Goal: Check status: Check status

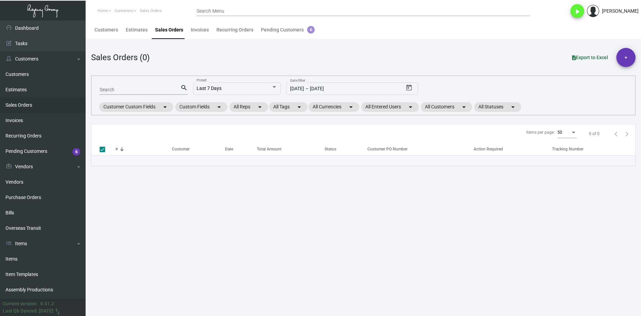
click at [37, 103] on link "Sales Orders" at bounding box center [43, 105] width 86 height 15
click at [159, 86] on div "Search" at bounding box center [140, 89] width 81 height 11
paste input "165620"
type input "165620"
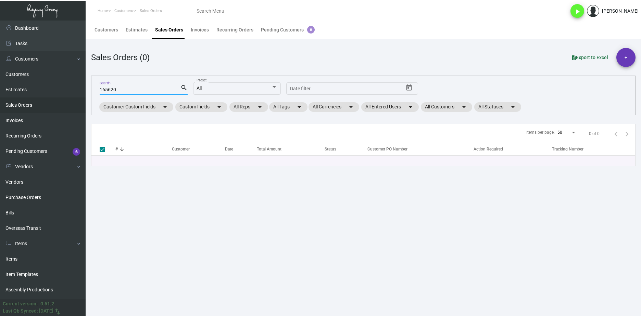
checkbox input "false"
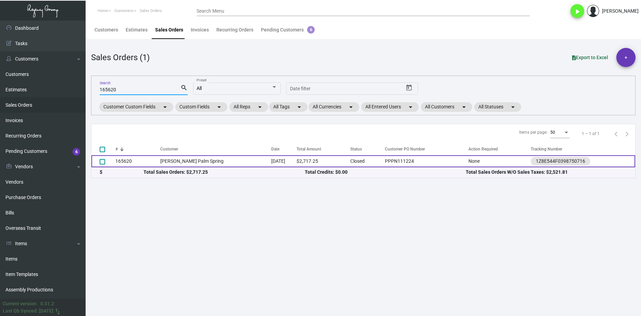
click at [185, 159] on td "[PERSON_NAME] Palm Spring" at bounding box center [215, 161] width 111 height 12
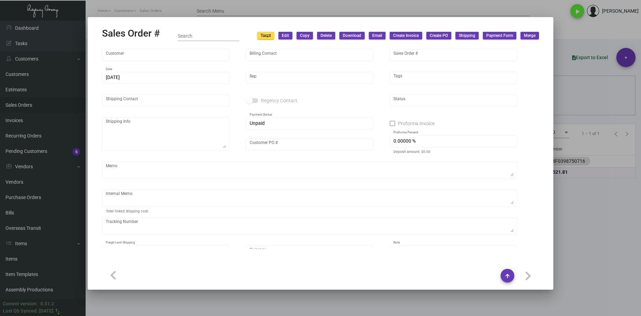
type input "[PERSON_NAME] Palm Spring"
type input "[PERSON_NAME]"
type input "165620"
type input "[DATE]"
type input "[PERSON_NAME]"
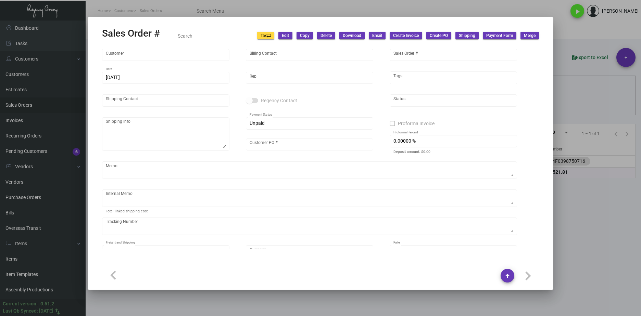
type input "[PERSON_NAME]"
type textarea "[PERSON_NAME] [GEOGRAPHIC_DATA] [STREET_ADDRESS]"
type input "PPPN111224"
type input "United States Dollar $"
type input "$ 97.81"
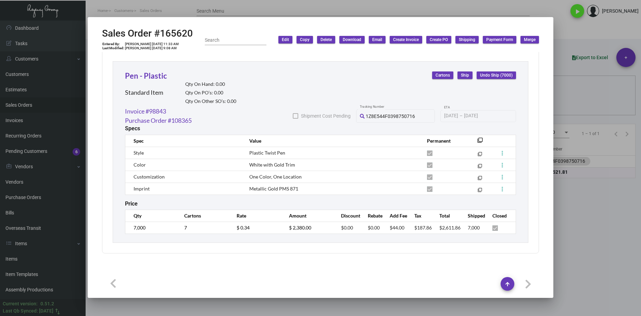
scroll to position [330, 0]
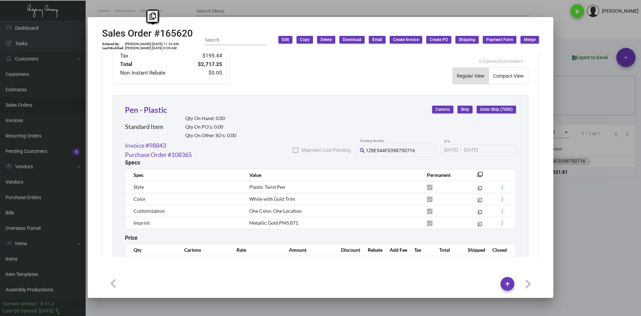
drag, startPoint x: 193, startPoint y: 33, endPoint x: 102, endPoint y: 32, distance: 91.4
click at [102, 32] on mat-dialog-container "Sales Order #165620 Entered By: [PERSON_NAME] [DATE] 11:33 AM Last Modified: [P…" at bounding box center [321, 157] width 466 height 281
copy h2 "Sales Order #165620"
click at [177, 155] on link "Purchase Order #108365" at bounding box center [158, 154] width 67 height 9
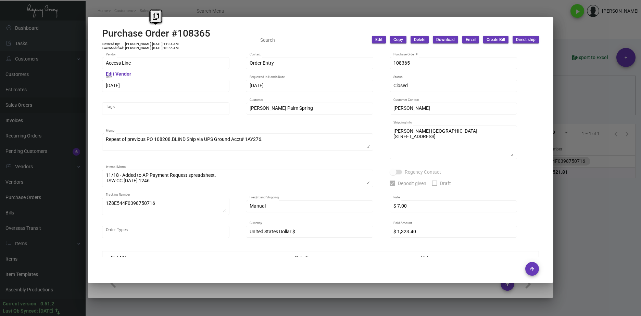
drag, startPoint x: 190, startPoint y: 33, endPoint x: 103, endPoint y: 36, distance: 87.1
click at [103, 36] on div "Purchase Order #108365 Entered By: [PERSON_NAME] [DATE] 11:34 AM Last Modified:…" at bounding box center [320, 40] width 437 height 24
copy h2 "Purchase Order #108365"
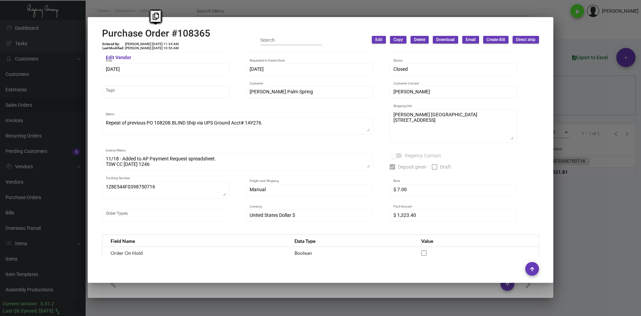
scroll to position [0, 0]
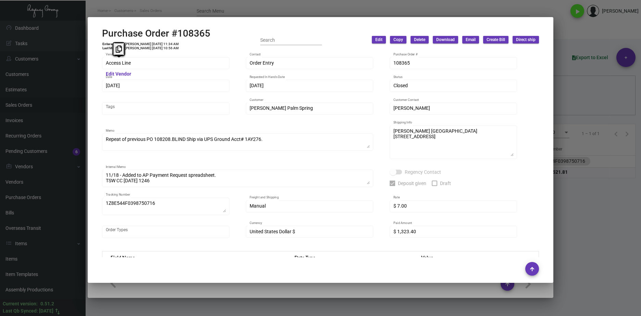
click at [85, 65] on div "Sales Order #165620 Entered By: [PERSON_NAME] [DATE] 11:33 AM Last Modified: [P…" at bounding box center [320, 158] width 641 height 316
drag, startPoint x: 160, startPoint y: 44, endPoint x: 146, endPoint y: 43, distance: 13.7
click at [146, 43] on td "[PERSON_NAME] [DATE] 11:34 AM" at bounding box center [152, 44] width 54 height 4
copy td "[DATE]"
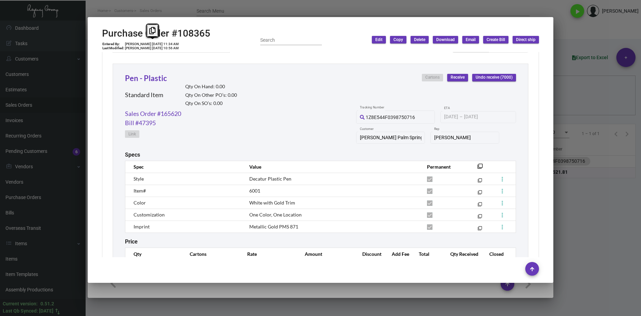
scroll to position [346, 0]
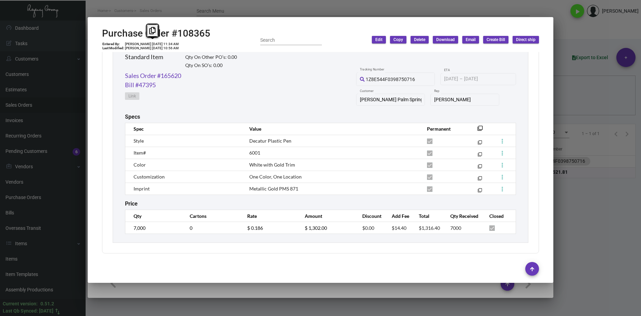
click at [123, 227] on div "Pen - Plastic Standard Item Qty On Hand: 0.00 Qty On Other PO’s: 0.00 Qty On SO…" at bounding box center [321, 134] width 416 height 217
click at [234, 231] on tr "7,000 0 $ 0.186 $ 1,302.00 $0.00 $14.40 $1,316.40 7000" at bounding box center [320, 228] width 391 height 12
click at [171, 77] on link "Sales Order #165620" at bounding box center [153, 75] width 56 height 9
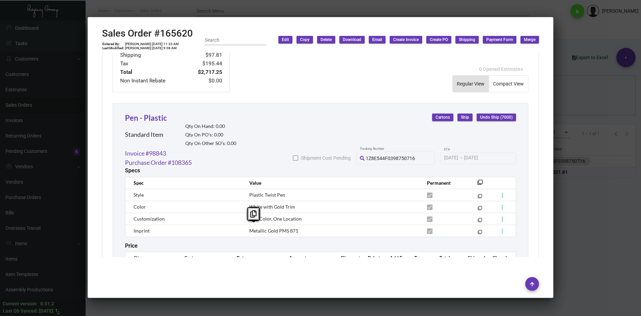
scroll to position [364, 0]
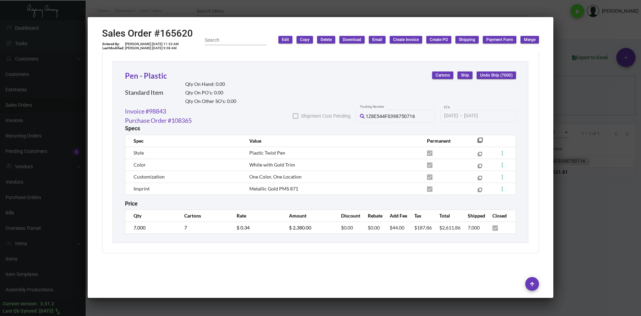
click at [273, 234] on td "$ 0.34" at bounding box center [256, 228] width 52 height 12
click at [230, 229] on td "$ 0.34" at bounding box center [256, 228] width 52 height 12
